Goal: Task Accomplishment & Management: Manage account settings

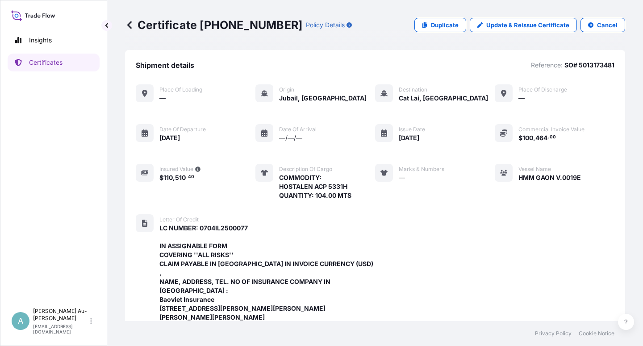
scroll to position [301, 0]
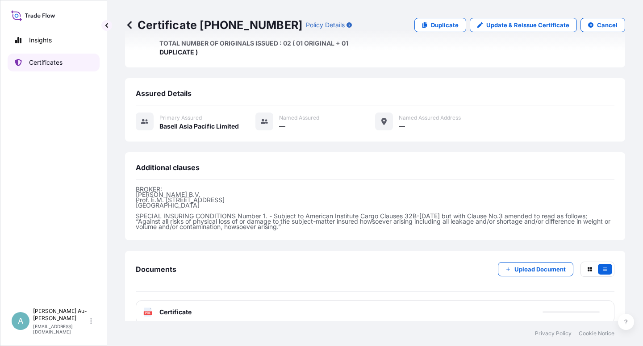
click at [53, 63] on p "Certificates" at bounding box center [46, 62] width 34 height 9
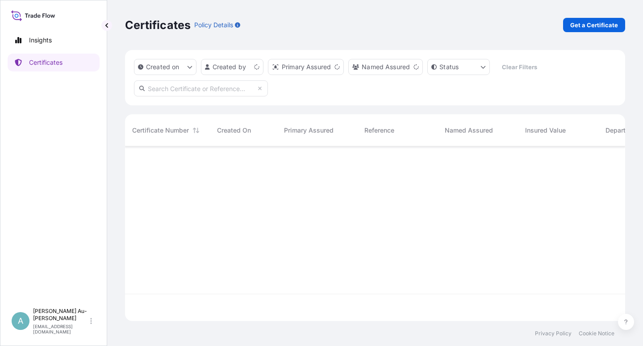
scroll to position [172, 493]
click at [183, 91] on input "text" at bounding box center [201, 88] width 134 height 16
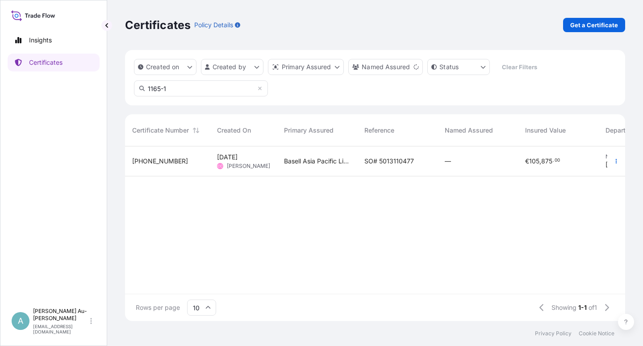
type input "1165-1"
click at [369, 160] on span "SO# 5013110477" at bounding box center [390, 161] width 50 height 9
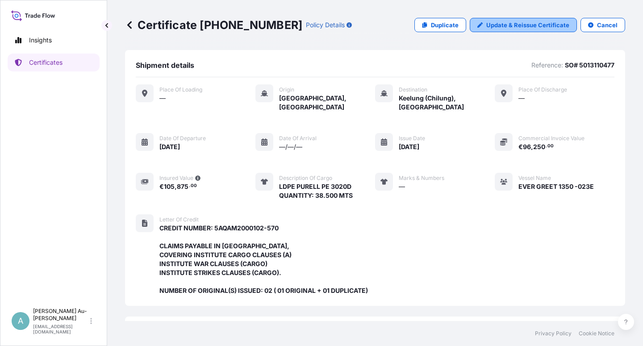
click at [509, 26] on p "Update & Reissue Certificate" at bounding box center [528, 25] width 83 height 9
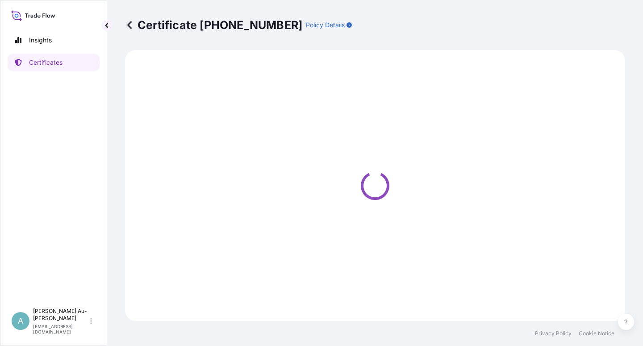
select select "Sea"
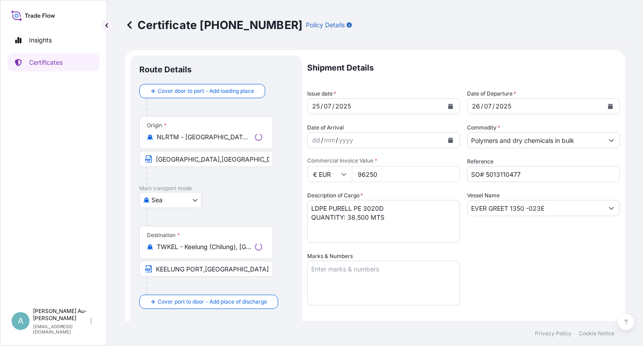
select select "32034"
click at [449, 105] on icon "Calendar" at bounding box center [451, 106] width 5 height 5
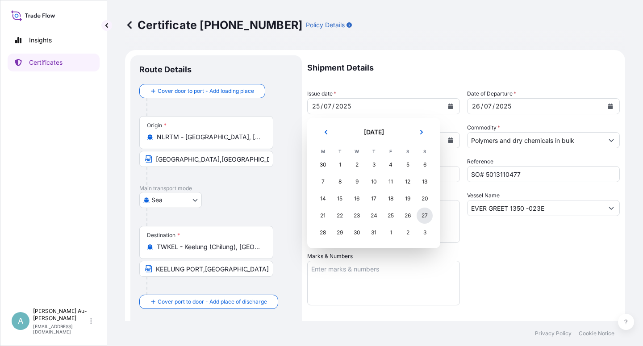
click at [426, 218] on div "27" at bounding box center [425, 216] width 16 height 16
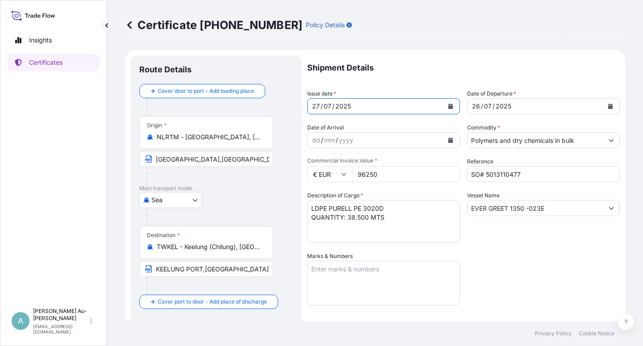
click at [609, 107] on icon "Calendar" at bounding box center [611, 106] width 5 height 5
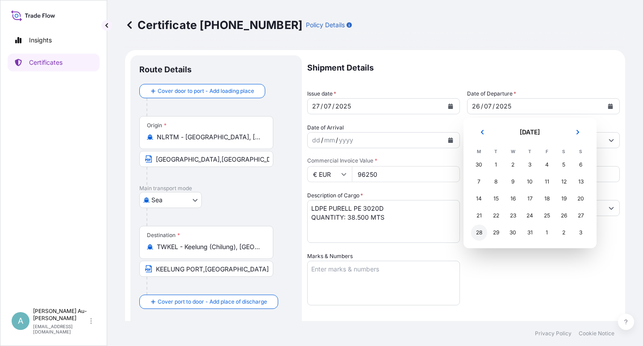
click at [481, 237] on div "28" at bounding box center [479, 233] width 16 height 16
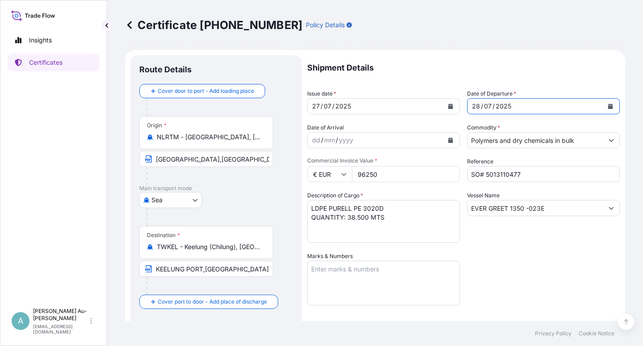
click at [538, 278] on div "Shipment Details Issue date * [DATE] Date of Departure * [DATE] Date of Arrival…" at bounding box center [463, 285] width 313 height 460
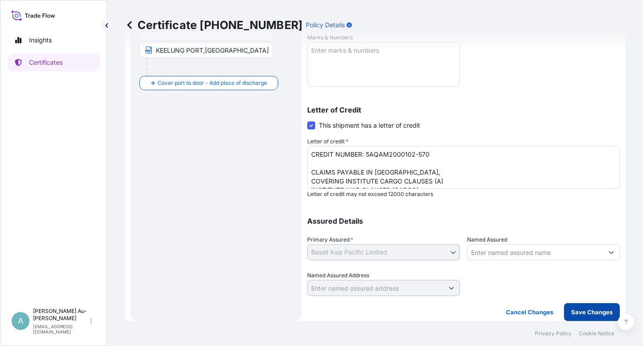
click at [574, 313] on p "Save Changes" at bounding box center [592, 312] width 42 height 9
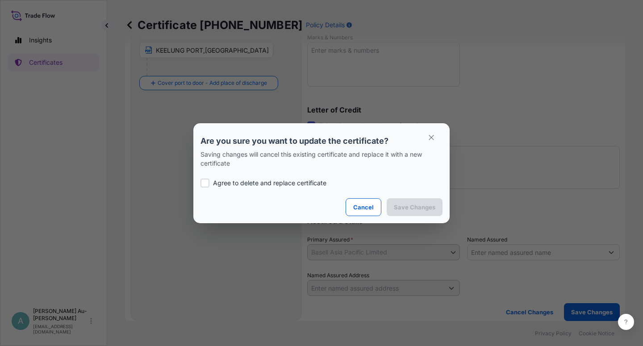
click at [214, 185] on p "Agree to delete and replace certificate" at bounding box center [269, 183] width 113 height 9
checkbox input "true"
click at [406, 208] on p "Save Changes" at bounding box center [415, 207] width 42 height 9
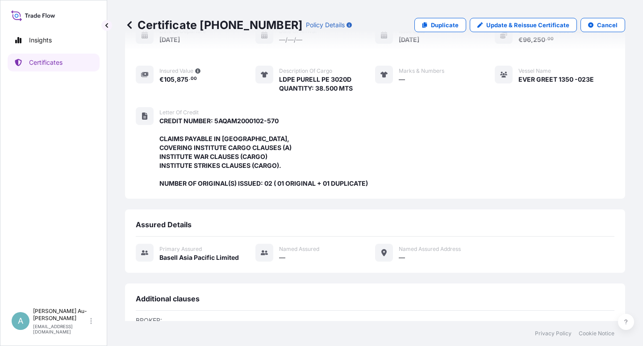
scroll to position [248, 0]
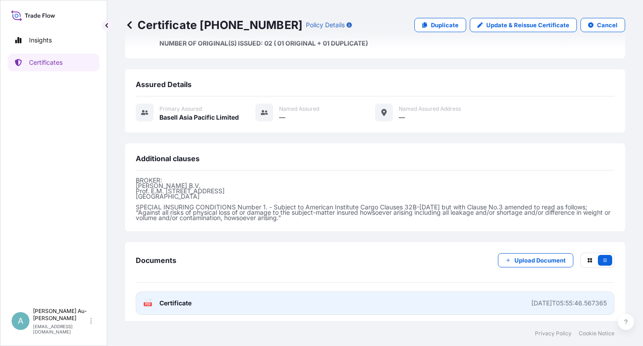
click at [193, 301] on link "PDF Certificate [DATE]T05:55:46.567365" at bounding box center [375, 303] width 479 height 23
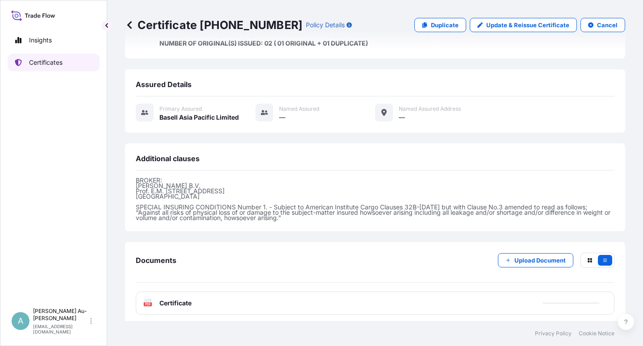
click at [34, 63] on p "Certificates" at bounding box center [46, 62] width 34 height 9
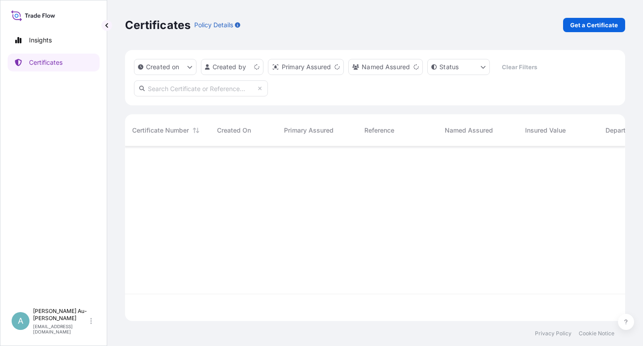
scroll to position [172, 493]
click at [227, 91] on input "text" at bounding box center [201, 88] width 134 height 16
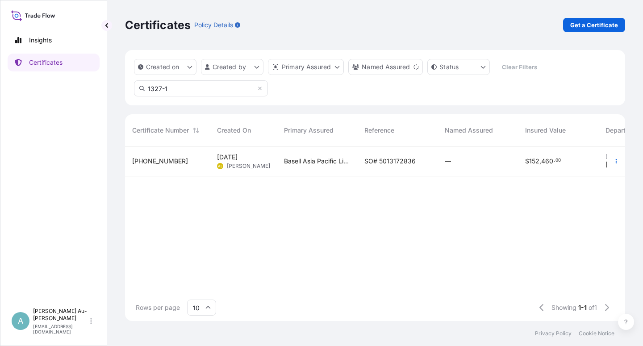
type input "1327-1"
click at [379, 157] on span "SO# 5013172836" at bounding box center [390, 161] width 51 height 9
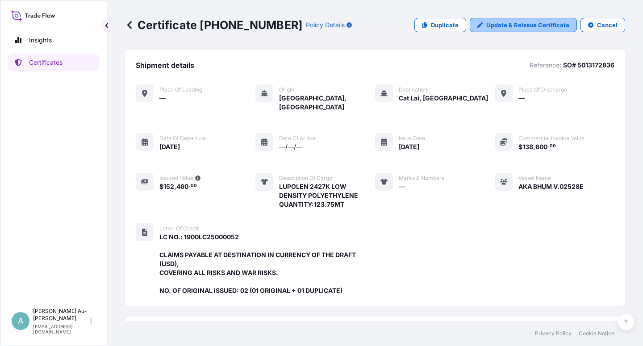
click at [502, 29] on p "Update & Reissue Certificate" at bounding box center [528, 25] width 83 height 9
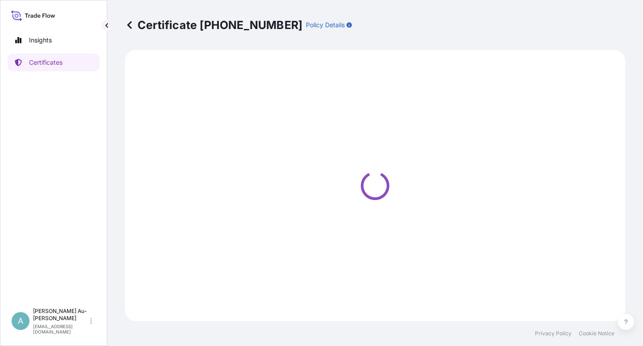
select select "Sea"
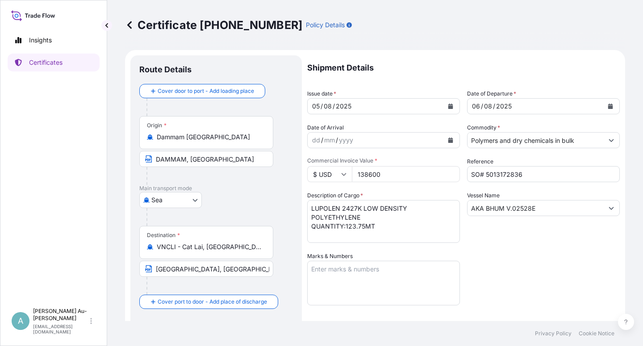
select select "32034"
click at [155, 269] on input "[GEOGRAPHIC_DATA], [GEOGRAPHIC_DATA] VIA PORT OF DISCHARGE [GEOGRAPHIC_DATA], […" at bounding box center [206, 269] width 134 height 16
type input "M"
paste input "[GEOGRAPHIC_DATA],[GEOGRAPHIC_DATA] [GEOGRAPHIC_DATA]; [GEOGRAPHIC_DATA],[GEOGR…"
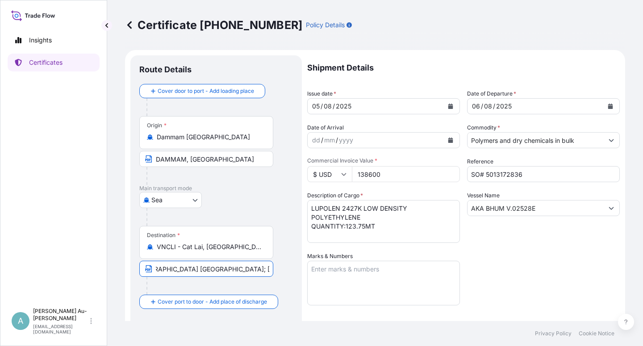
type input "[GEOGRAPHIC_DATA],[GEOGRAPHIC_DATA] [GEOGRAPHIC_DATA]; [GEOGRAPHIC_DATA],[GEOGR…"
click at [522, 257] on div "Shipment Details Issue date * [DATE] Date of Departure * [DATE] Date of Arrival…" at bounding box center [463, 285] width 313 height 460
click at [449, 106] on icon "Calendar" at bounding box center [451, 106] width 5 height 5
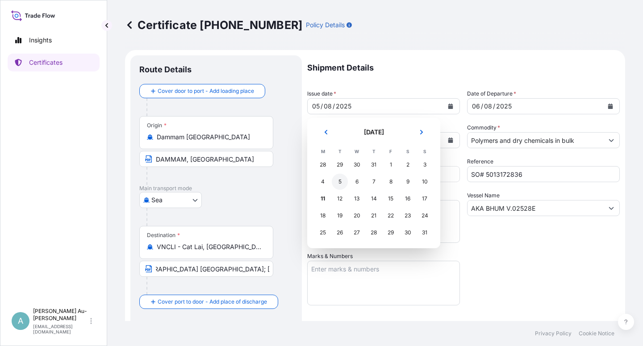
click at [342, 185] on div "5" at bounding box center [340, 182] width 16 height 16
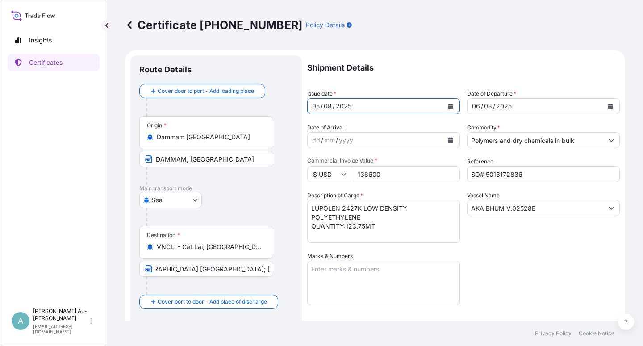
drag, startPoint x: 487, startPoint y: 258, endPoint x: 482, endPoint y: 250, distance: 9.3
click at [487, 257] on div "Shipment Details Issue date * [DATE] Date of Departure * [DATE] Date of Arrival…" at bounding box center [463, 285] width 313 height 460
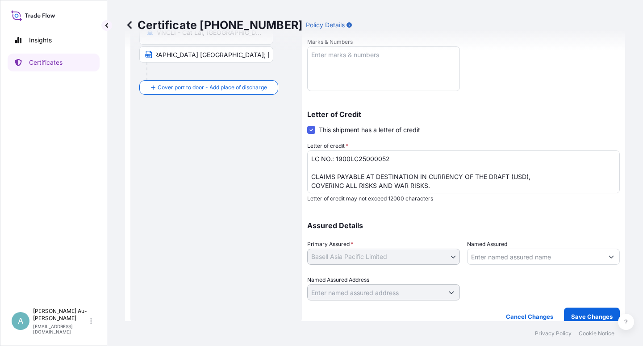
scroll to position [54, 0]
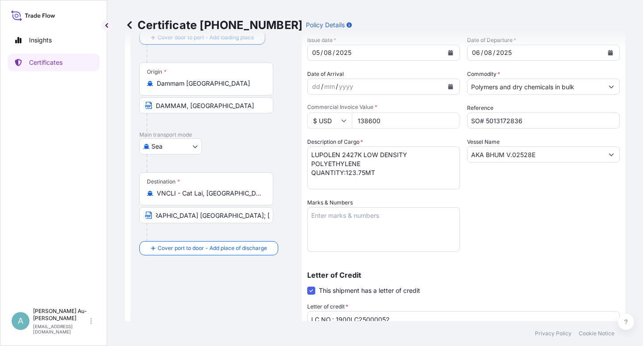
click at [311, 166] on textarea "LUPOLEN 2427K LOW DENSITY POLYETHYLENE QUANTITY:123.75MT" at bounding box center [383, 168] width 153 height 43
click at [311, 167] on textarea "LUPOLEN 2427K LOW DENSITY POLYETHYLENE QUANTITY:123.75MT" at bounding box center [383, 168] width 153 height 43
type textarea "LUPOLEN 2427K LOW DENSITY POLYETHYLENE QUANTITY:123.75MT"
click at [544, 210] on div "Shipment Details Issue date * [DATE] Date of Departure * [DATE] Date of Arrival…" at bounding box center [463, 232] width 313 height 460
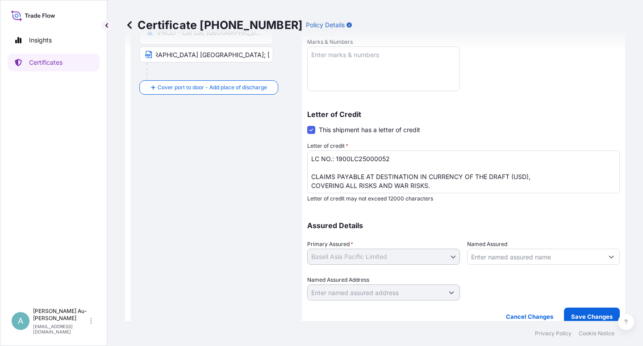
scroll to position [219, 0]
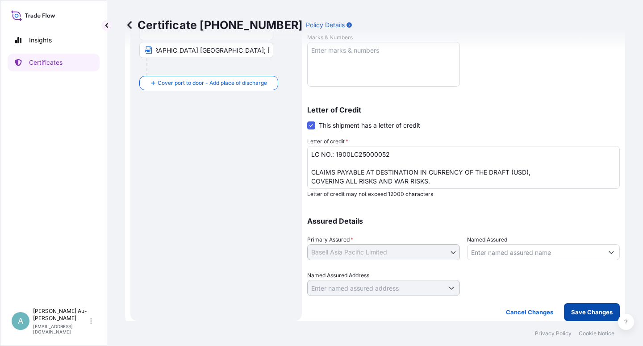
click at [571, 316] on p "Save Changes" at bounding box center [592, 312] width 42 height 9
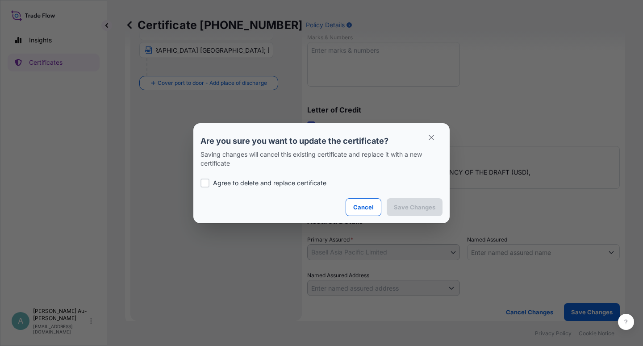
click at [209, 181] on div at bounding box center [205, 183] width 9 height 9
checkbox input "true"
click at [416, 208] on p "Save Changes" at bounding box center [415, 207] width 42 height 9
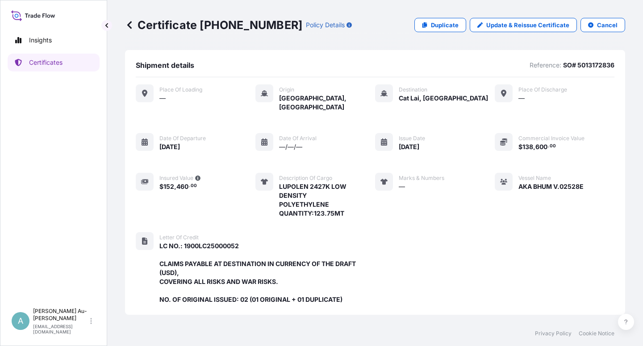
click at [511, 275] on div "Place of Loading — Origin [GEOGRAPHIC_DATA], [GEOGRAPHIC_DATA] Destination Cat …" at bounding box center [375, 199] width 479 height 244
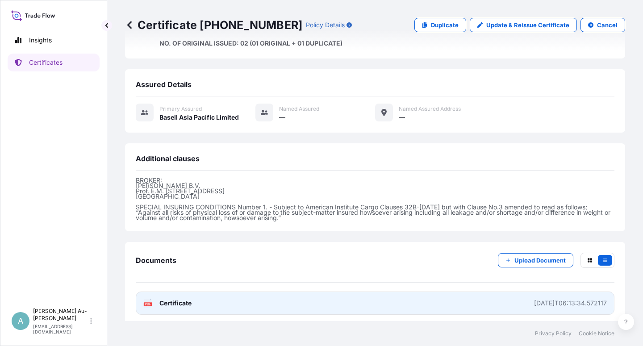
click at [177, 302] on span "Certificate" at bounding box center [176, 303] width 32 height 9
